Goal: Task Accomplishment & Management: Manage account settings

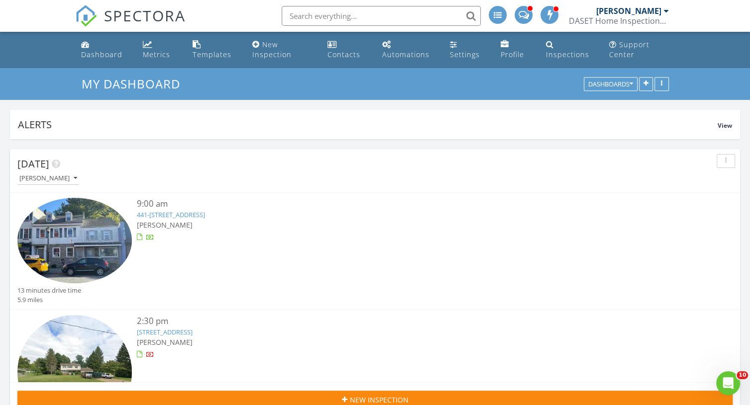
click at [180, 333] on link "7 Welsh Rd , Lebanon, NJ 08833" at bounding box center [165, 332] width 56 height 9
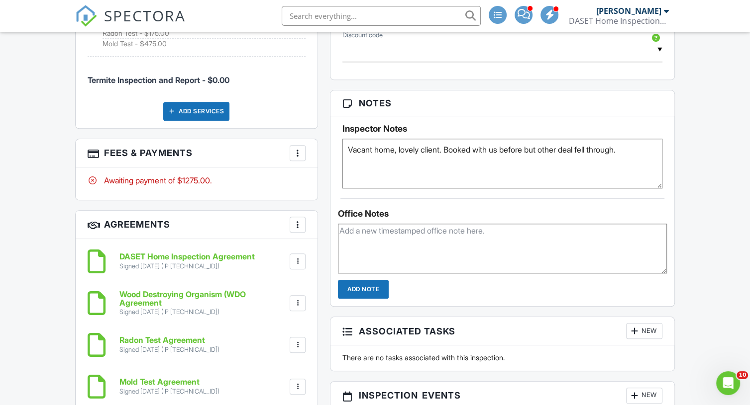
scroll to position [746, 0]
click at [295, 145] on div "More" at bounding box center [298, 153] width 16 height 16
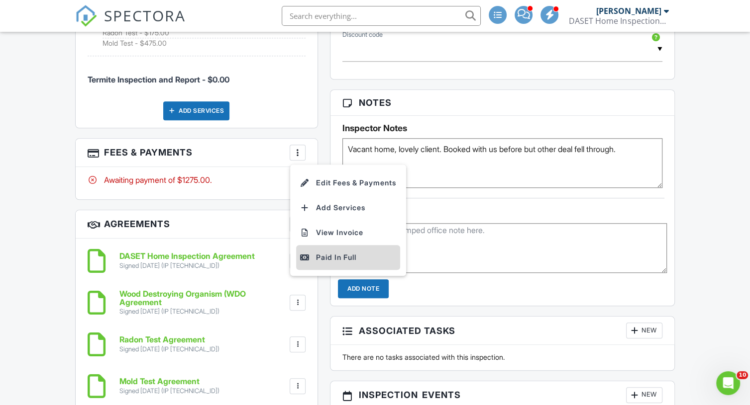
click at [330, 255] on div "Paid In Full" at bounding box center [348, 258] width 96 height 12
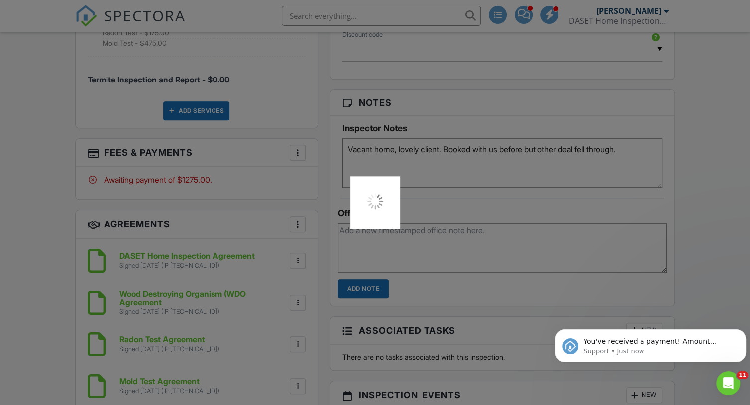
scroll to position [0, 0]
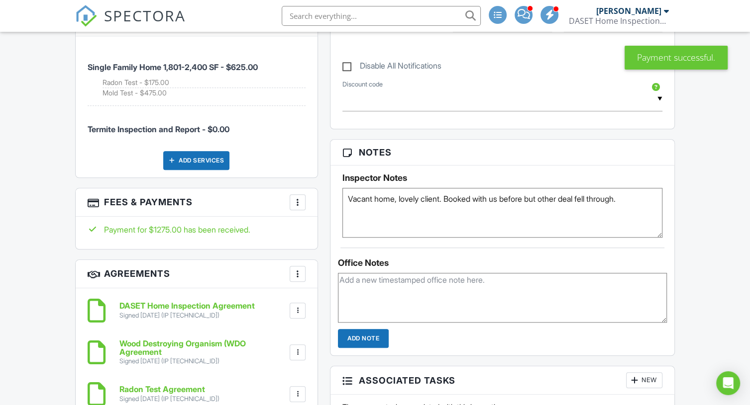
click at [299, 203] on div at bounding box center [298, 203] width 10 height 10
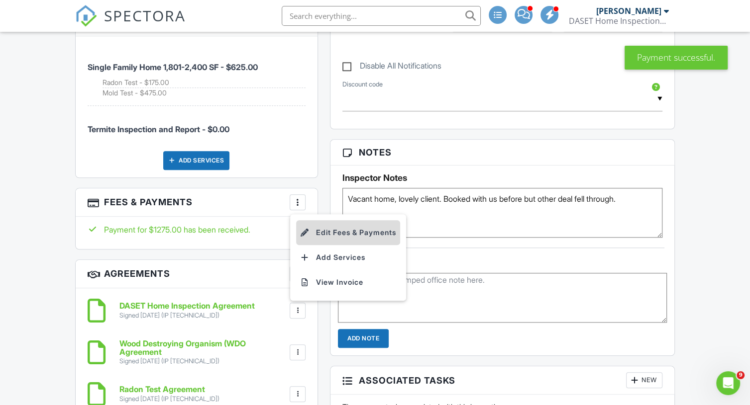
click at [331, 232] on li "Edit Fees & Payments" at bounding box center [348, 232] width 104 height 25
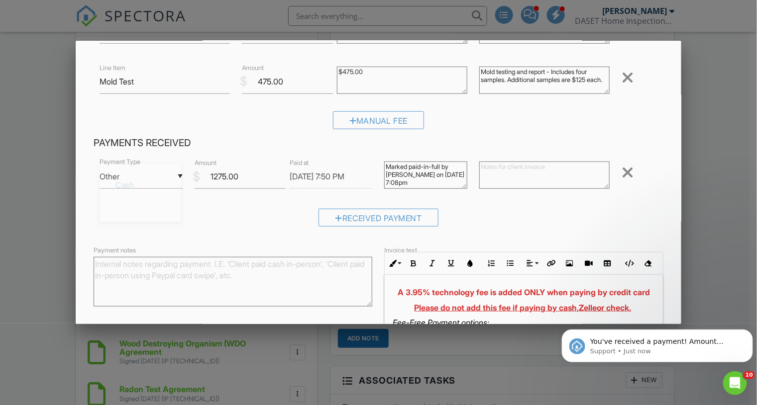
scroll to position [13, 0]
click at [146, 181] on div "▼ Other Cash Check On-Site Card Other Cash Check On-Site Card Other" at bounding box center [141, 177] width 83 height 24
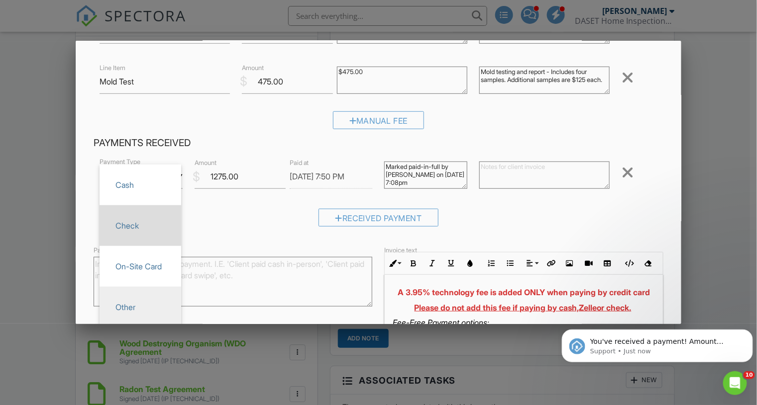
click at [138, 224] on span "Check" at bounding box center [140, 225] width 66 height 25
type input "Check"
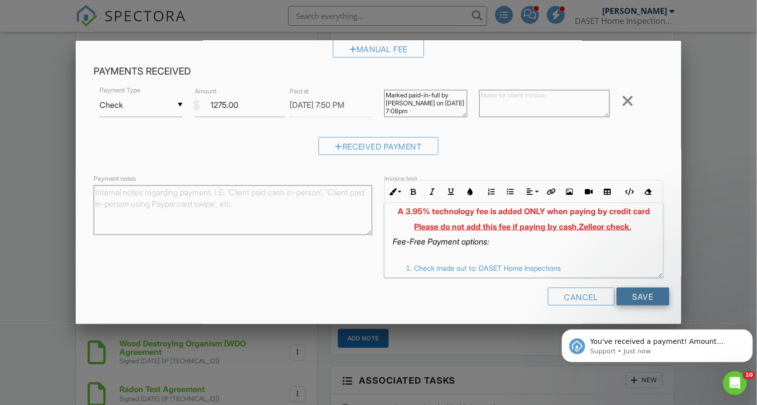
scroll to position [10, 0]
click at [640, 298] on input "Save" at bounding box center [642, 297] width 53 height 18
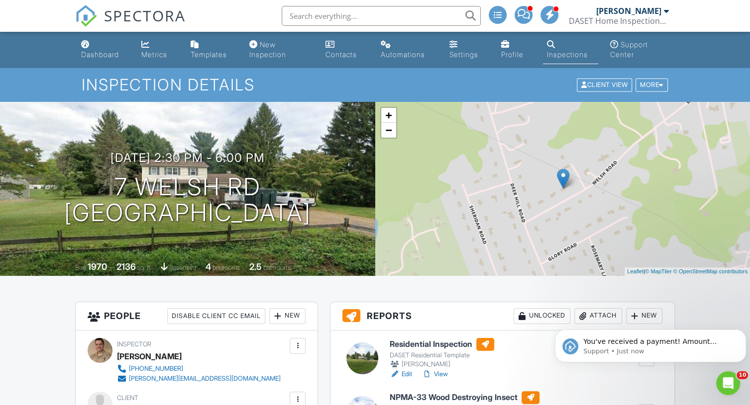
click at [405, 374] on link "Edit" at bounding box center [401, 375] width 22 height 10
